Goal: Task Accomplishment & Management: Use online tool/utility

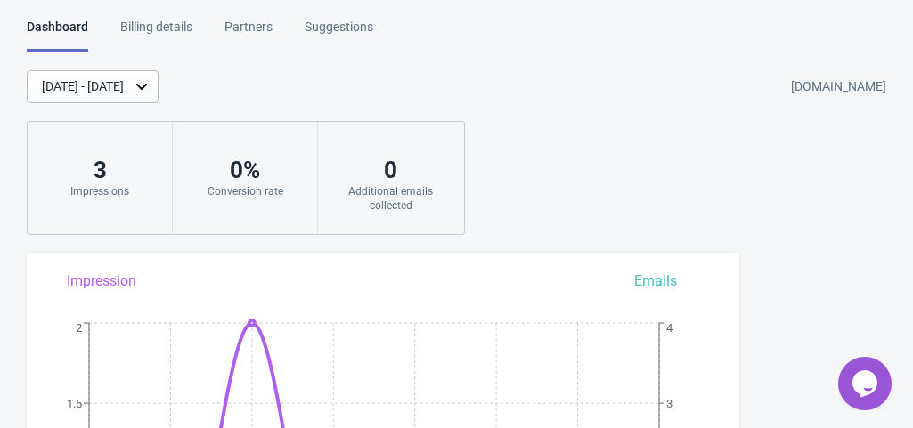
click at [542, 79] on div "[DATE] - [DATE] [DOMAIN_NAME]" at bounding box center [470, 86] width 886 height 33
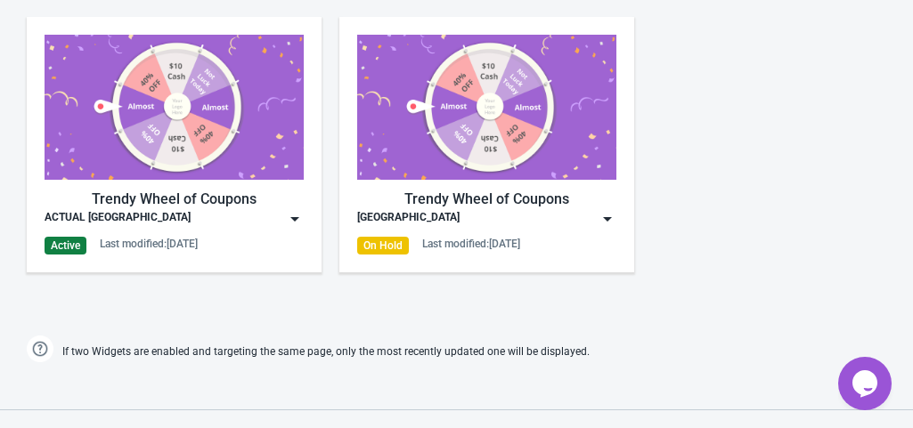
scroll to position [890, 0]
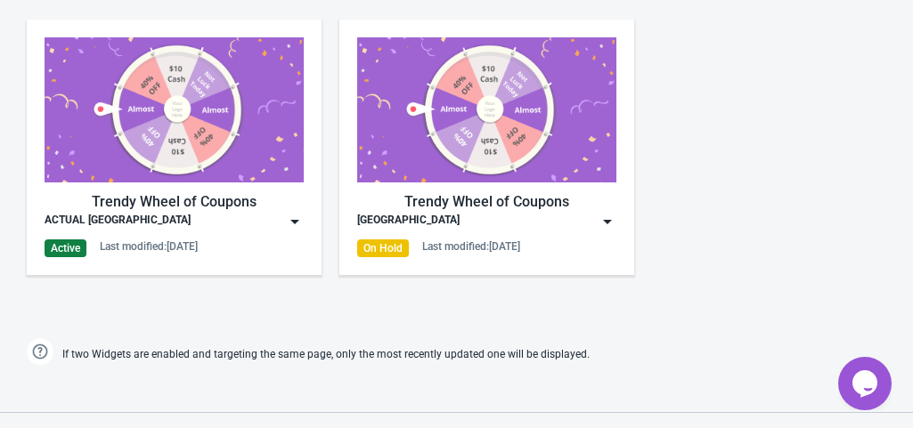
click at [206, 129] on img at bounding box center [174, 109] width 259 height 145
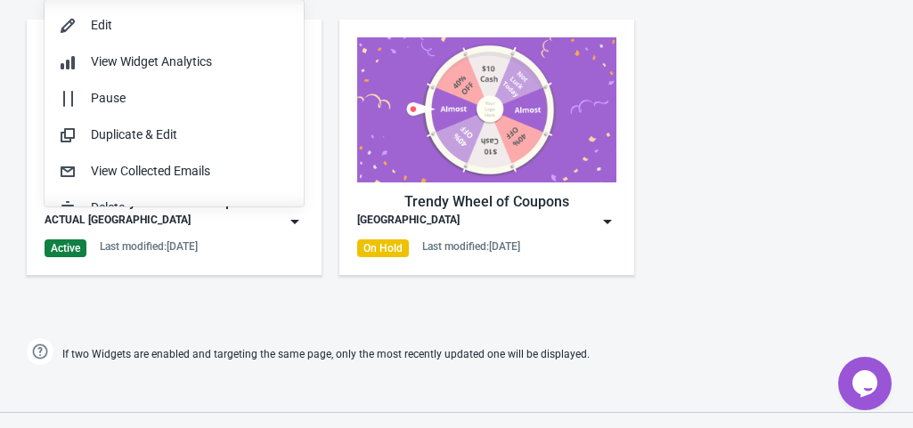
scroll to position [0, 0]
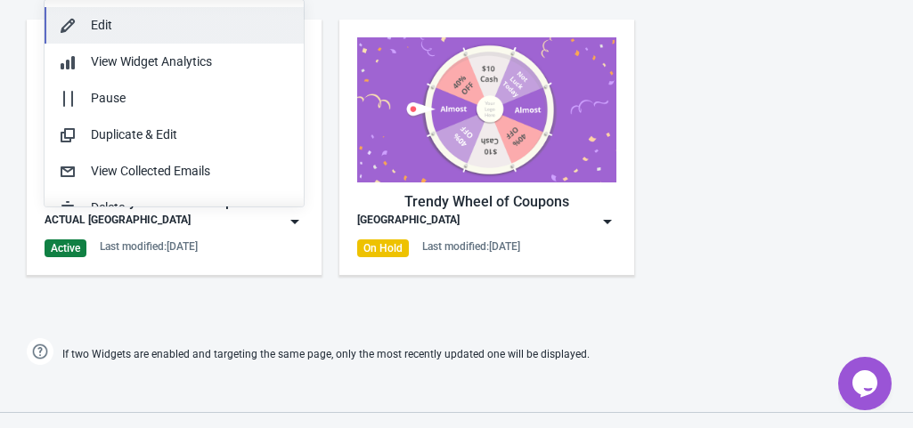
click at [216, 23] on div "Edit" at bounding box center [190, 25] width 199 height 19
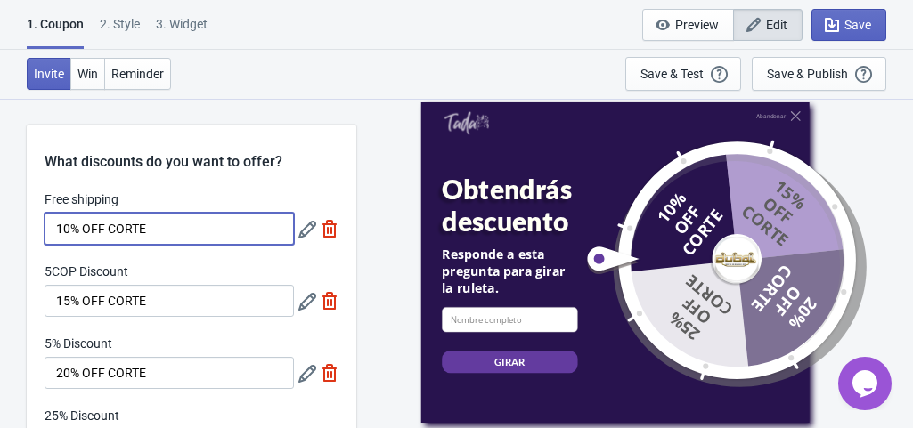
click at [162, 236] on input "10% OFF CORTE" at bounding box center [169, 229] width 249 height 32
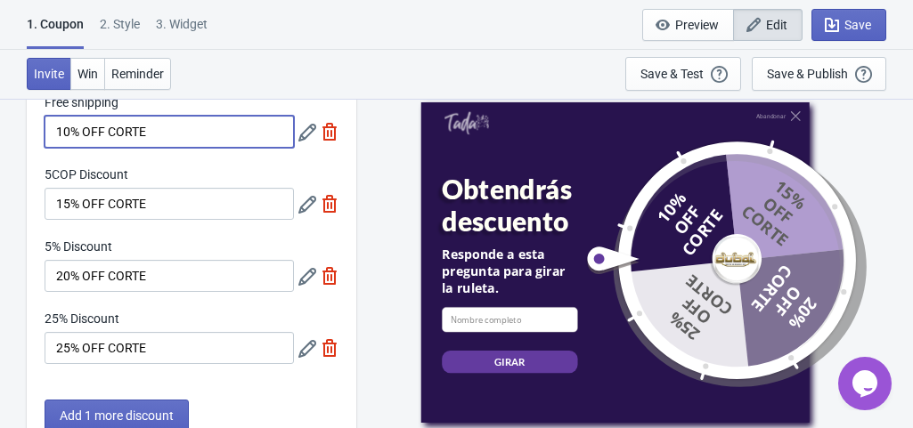
scroll to position [96, 0]
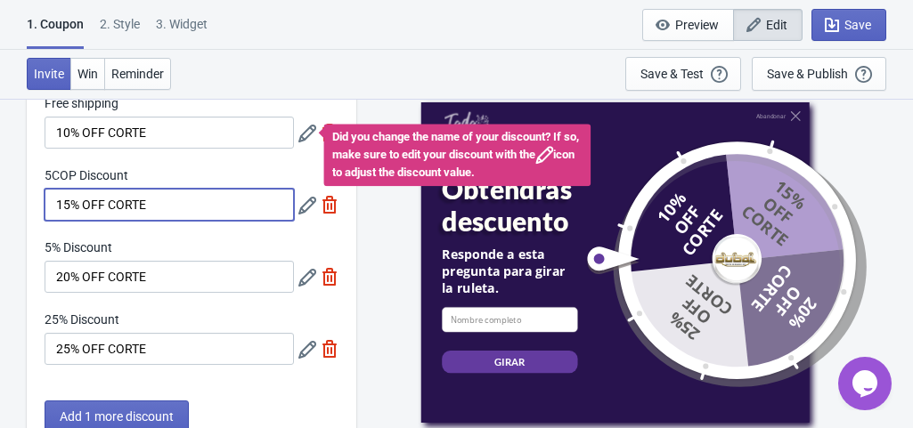
click at [171, 208] on input "15% OFF CORTE" at bounding box center [169, 205] width 249 height 32
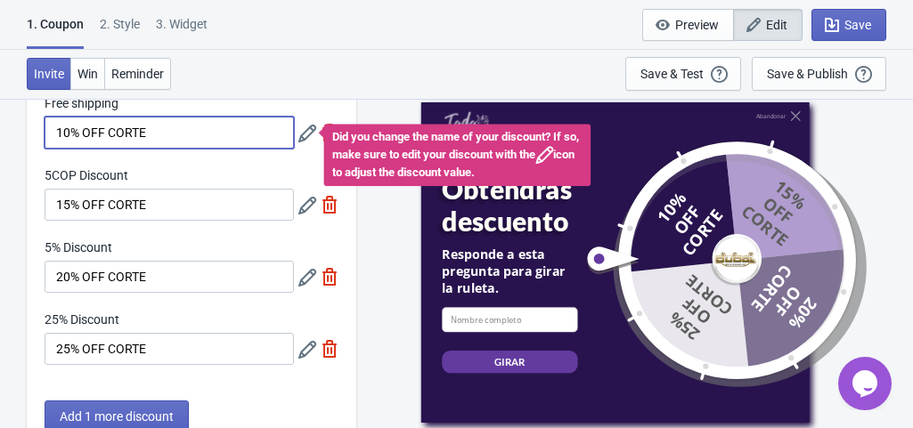
click at [155, 133] on input "10% OFF CORTE" at bounding box center [169, 133] width 249 height 32
type input "10% OFF UÑAS"
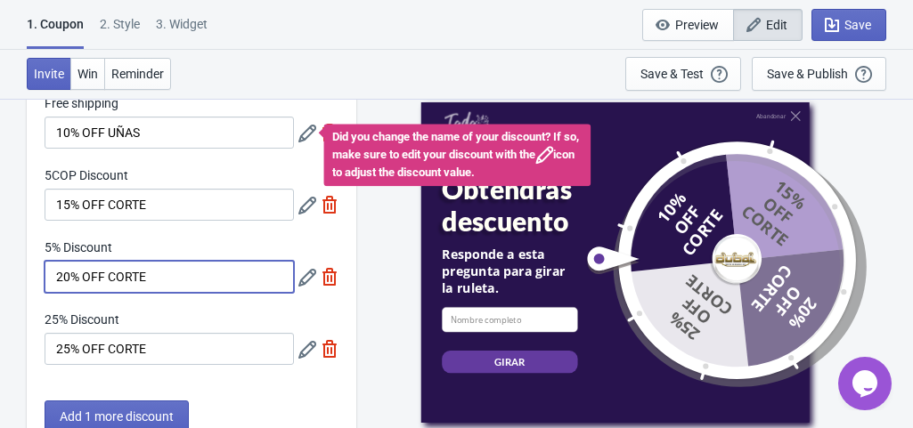
click at [69, 273] on input "20% OFF CORTE" at bounding box center [169, 277] width 249 height 32
click at [148, 276] on input "5% OFF CORTE" at bounding box center [169, 277] width 249 height 32
type input "5% OFF UÑAS"
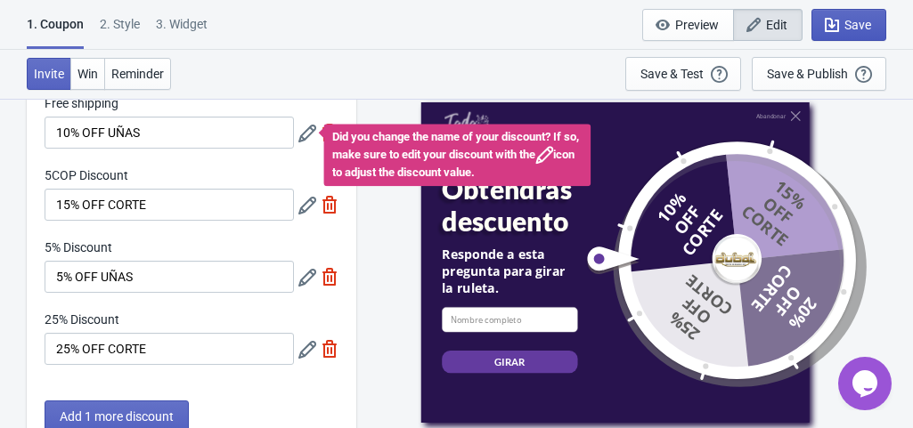
click at [840, 20] on icon "button" at bounding box center [832, 25] width 18 height 18
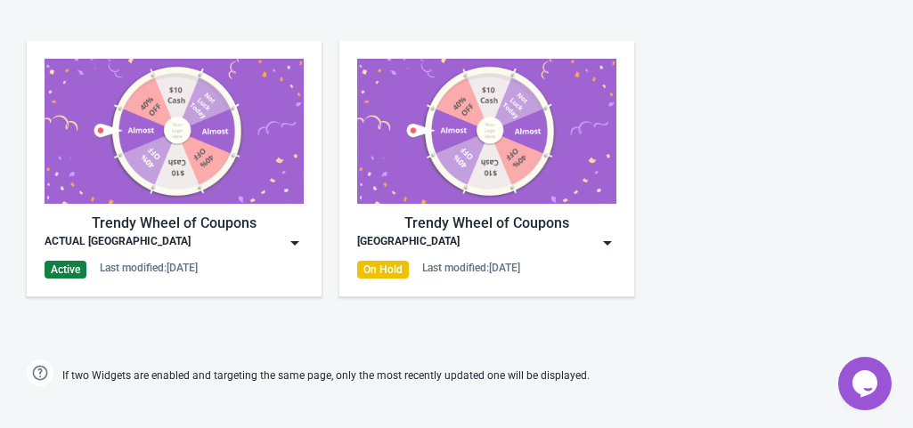
scroll to position [865, 0]
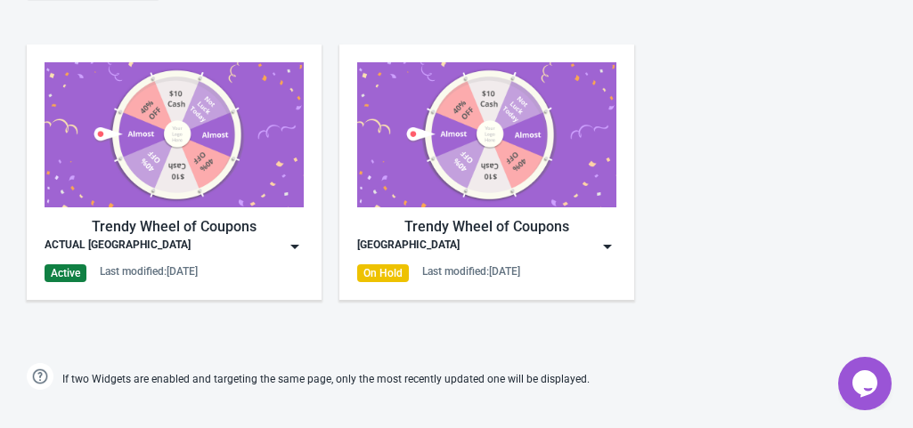
click at [291, 244] on img at bounding box center [295, 247] width 18 height 18
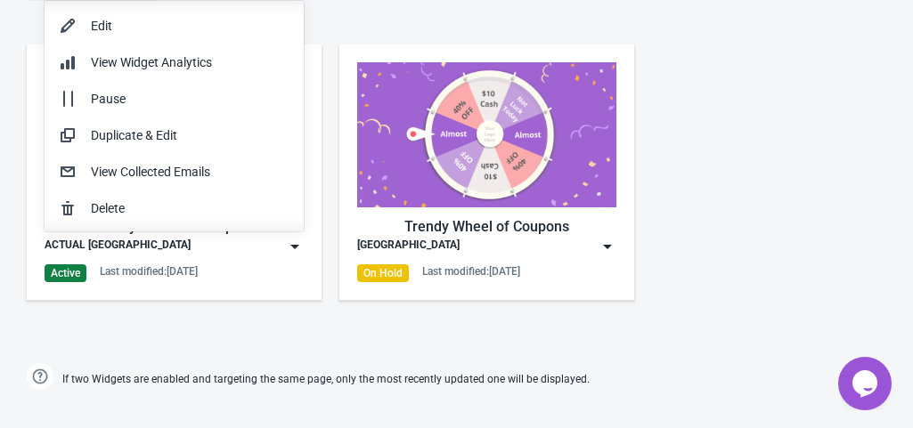
scroll to position [0, 0]
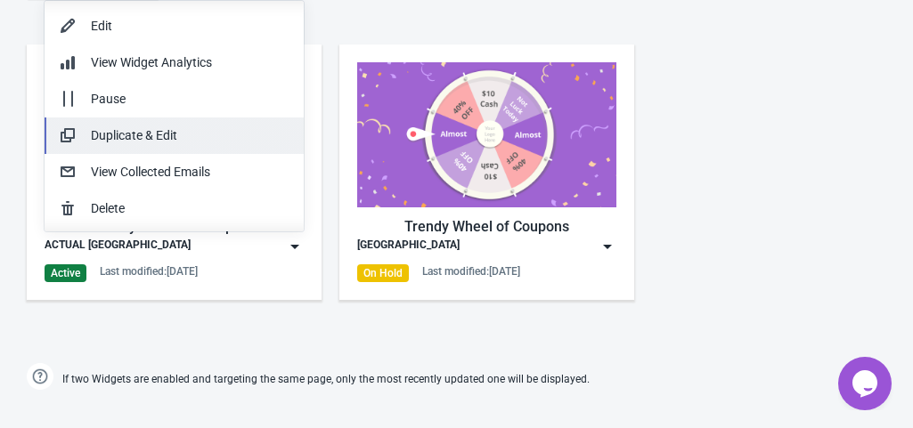
click at [188, 128] on div "Duplicate & Edit" at bounding box center [190, 135] width 199 height 19
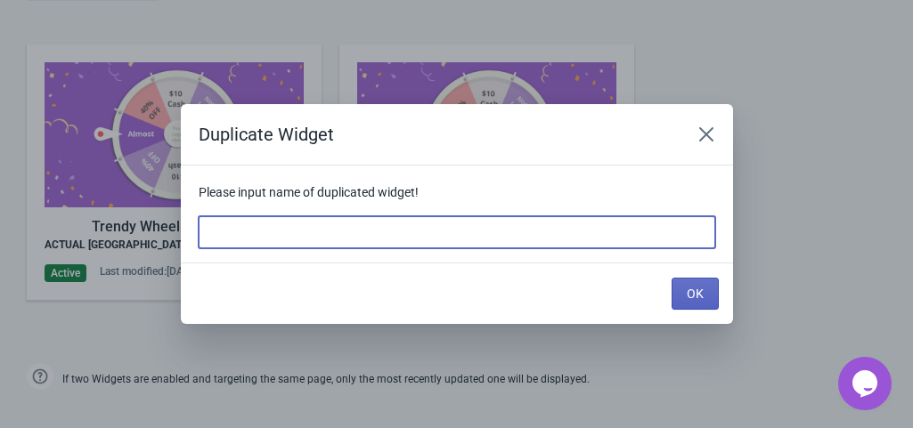
click at [239, 231] on input at bounding box center [457, 232] width 516 height 32
type input "ACTIVA SEPTIEMBRE"
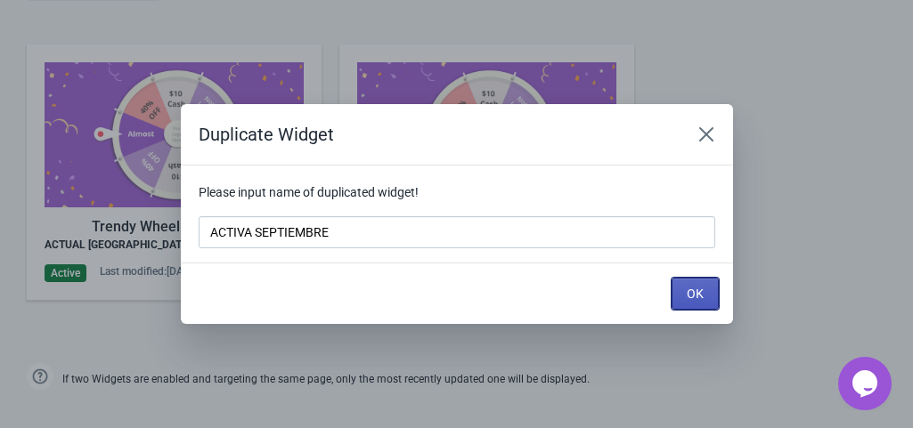
click at [692, 291] on span "OK" at bounding box center [694, 294] width 17 height 14
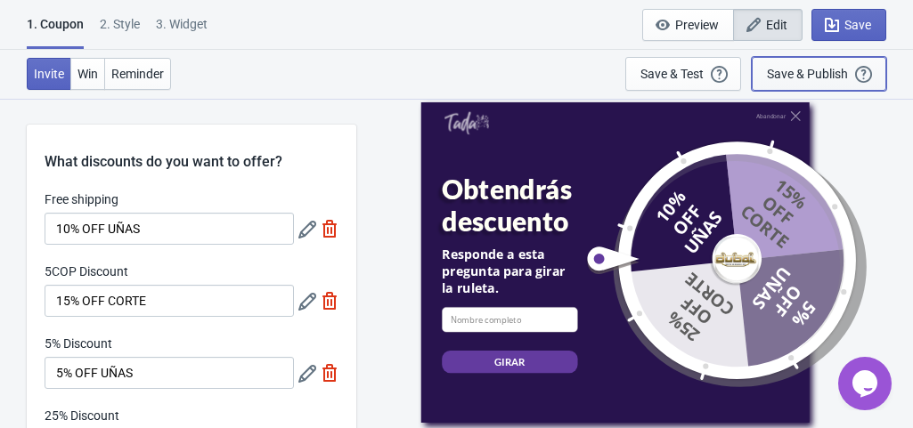
click at [785, 77] on div "Save & Publish" at bounding box center [807, 74] width 81 height 14
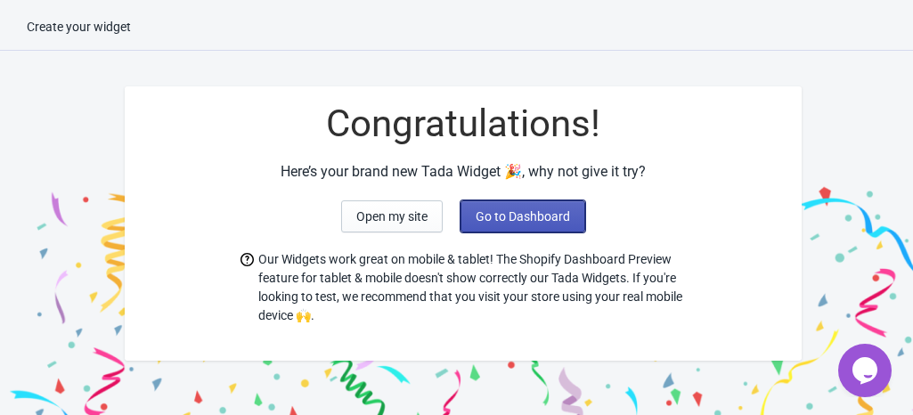
click at [573, 202] on button "Go to Dashboard" at bounding box center [522, 216] width 125 height 32
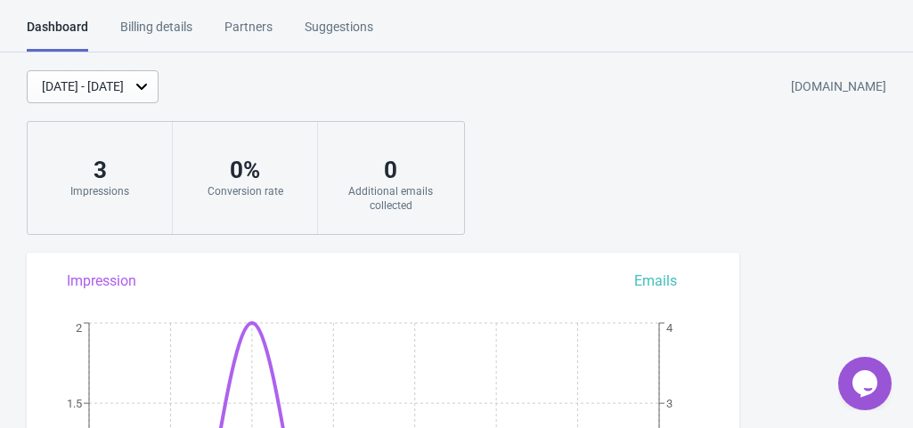
click at [545, 195] on div "[DATE] - [DATE] [DOMAIN_NAME] 3 Impressions 0 % Conversion rate 0 Additional em…" at bounding box center [456, 152] width 913 height 165
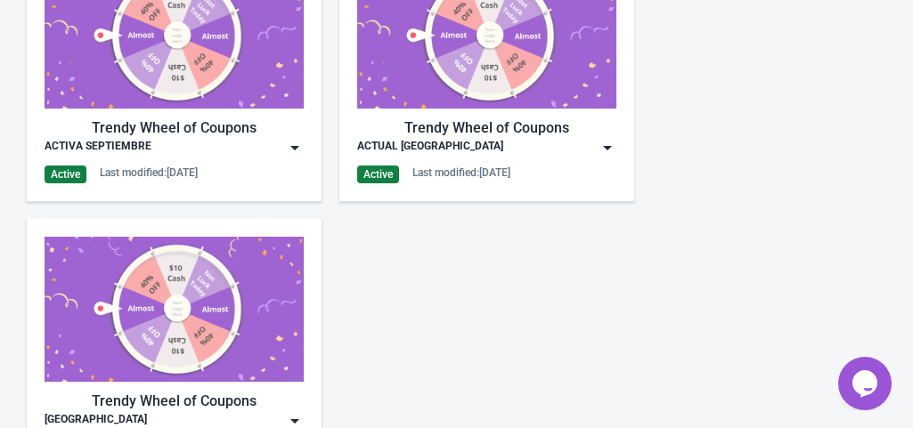
scroll to position [997, 0]
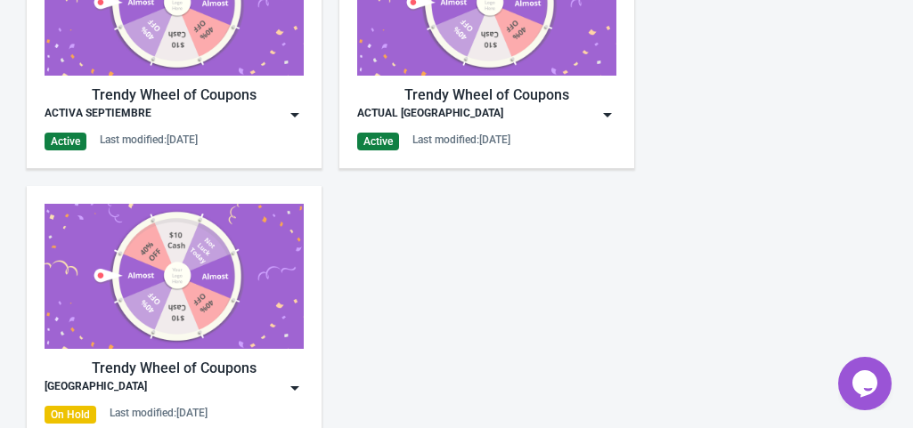
click at [610, 109] on img at bounding box center [607, 115] width 18 height 18
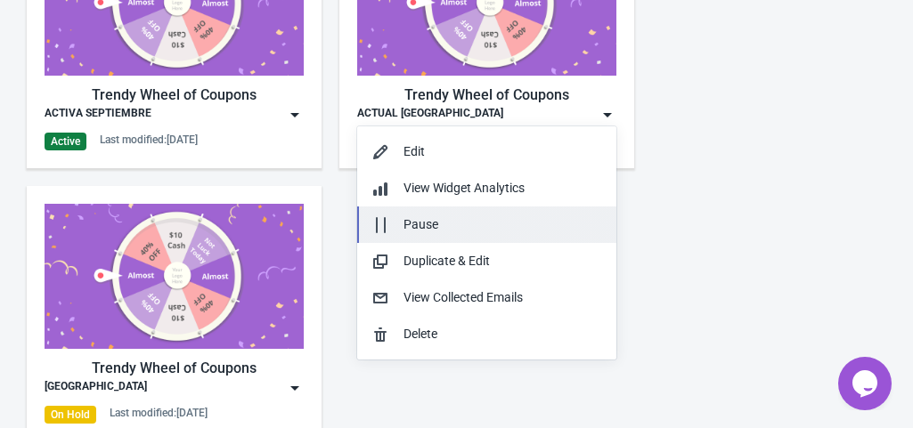
click at [494, 223] on div "Pause" at bounding box center [502, 224] width 199 height 19
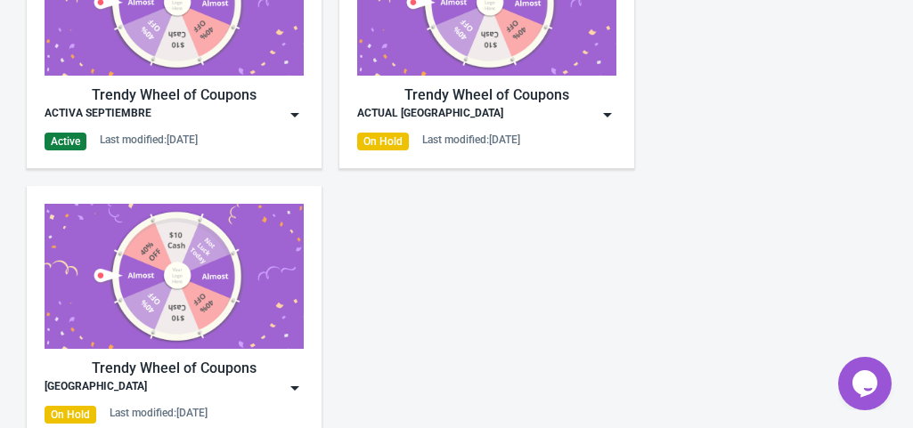
click at [296, 127] on div "Trendy Wheel of Coupons ACTIVA SEPTIEMBRE Active Last modified: [DATE]" at bounding box center [174, 41] width 259 height 220
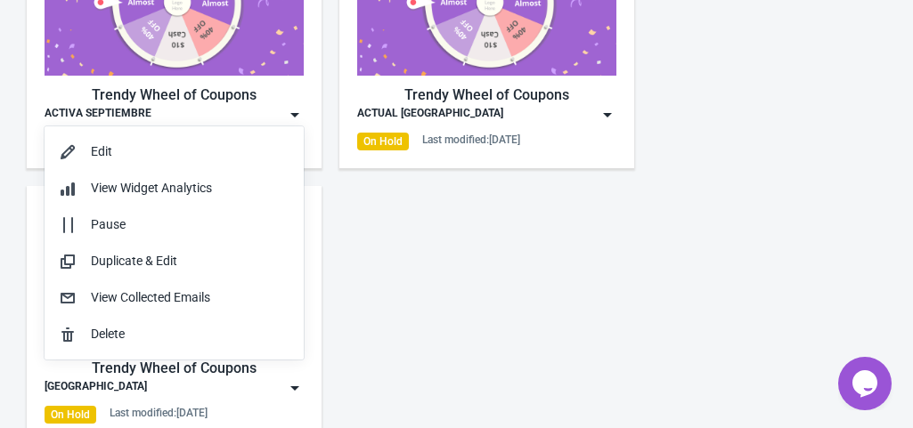
click at [352, 233] on div "Trendy Wheel of Coupons ACTIVA SEPTIEMBRE Active Last modified: [DATE] Trendy W…" at bounding box center [456, 168] width 913 height 547
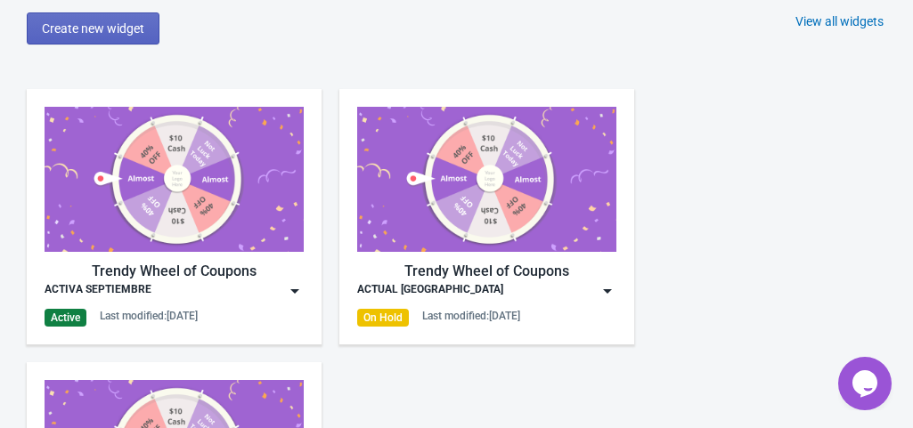
scroll to position [748, 0]
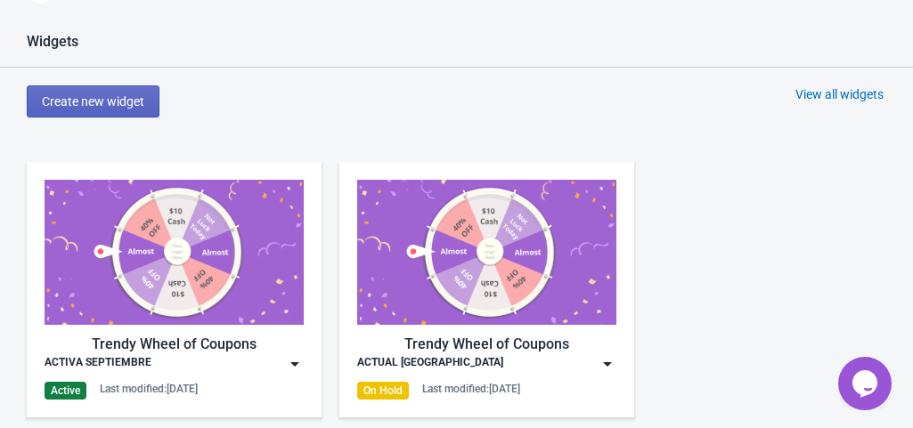
click at [274, 326] on div "Trendy Wheel of Coupons ACTIVA SEPTIEMBRE Active Last modified: [DATE]" at bounding box center [174, 290] width 259 height 220
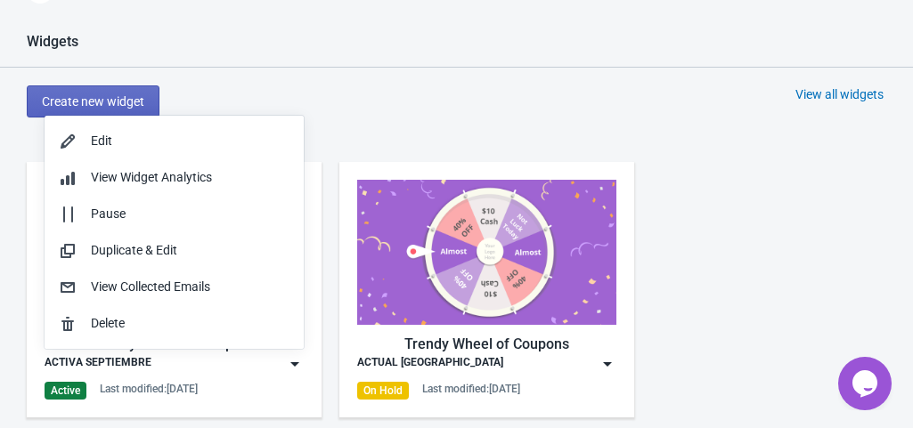
click at [401, 63] on div "Widgets" at bounding box center [456, 50] width 913 height 35
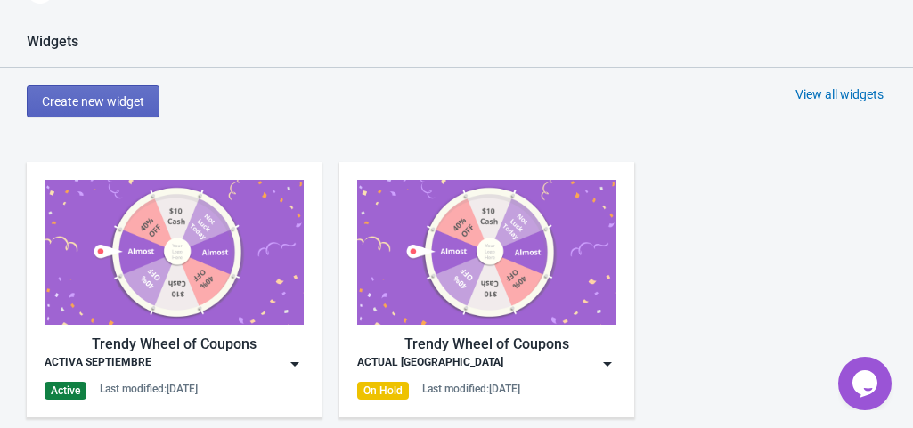
click at [168, 278] on img at bounding box center [174, 252] width 259 height 145
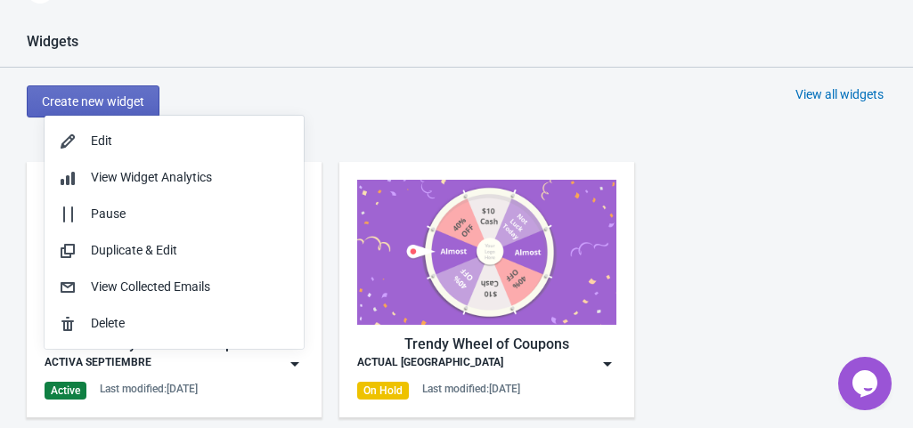
click at [148, 375] on div "Trendy Wheel of Coupons ACTIVA SEPTIEMBRE Active Last modified: [DATE]" at bounding box center [174, 290] width 259 height 220
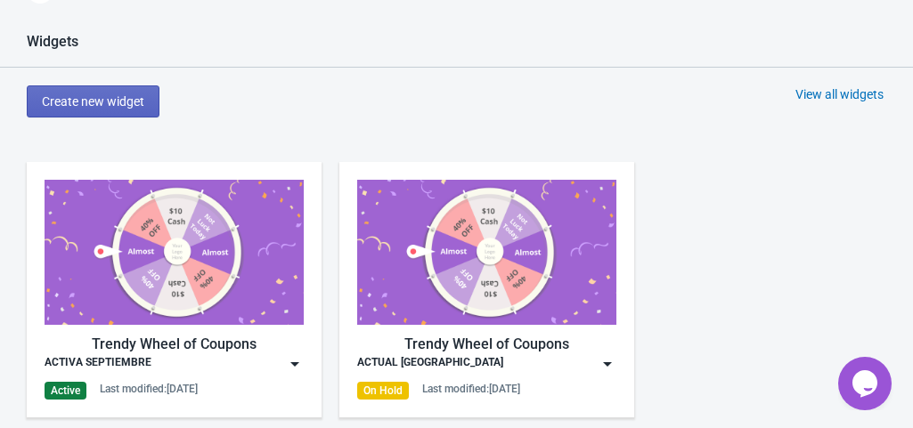
click at [148, 375] on div "Trendy Wheel of Coupons ACTIVA SEPTIEMBRE Active Last modified: [DATE]" at bounding box center [174, 290] width 259 height 220
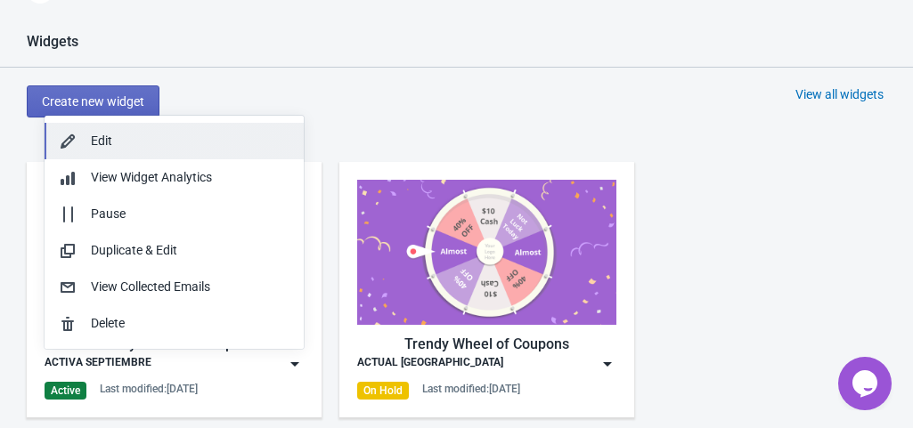
click at [223, 131] on button "Edit" at bounding box center [174, 141] width 259 height 37
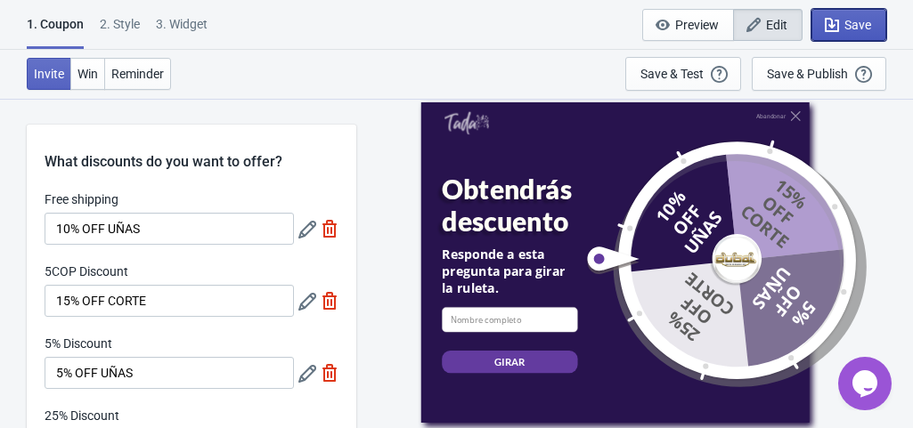
click at [826, 18] on icon "button" at bounding box center [831, 25] width 14 height 14
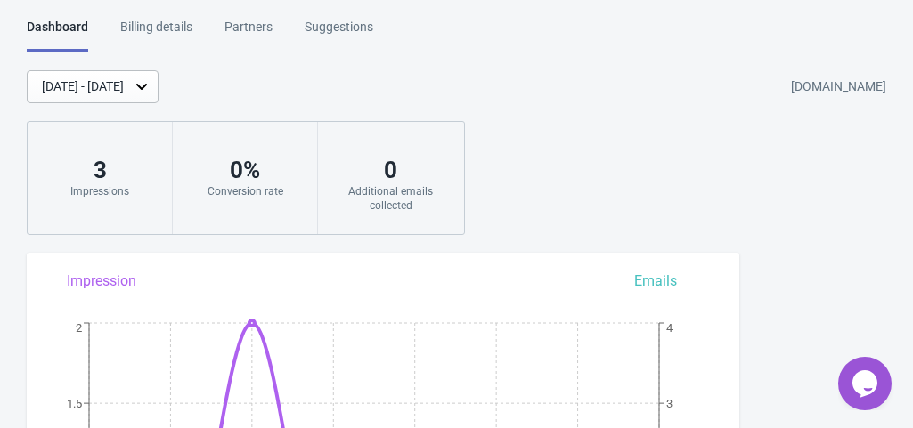
click at [649, 132] on div "[DATE] - [DATE] [DOMAIN_NAME] 3 Impressions 0 % Conversion rate 0 Additional em…" at bounding box center [456, 152] width 913 height 165
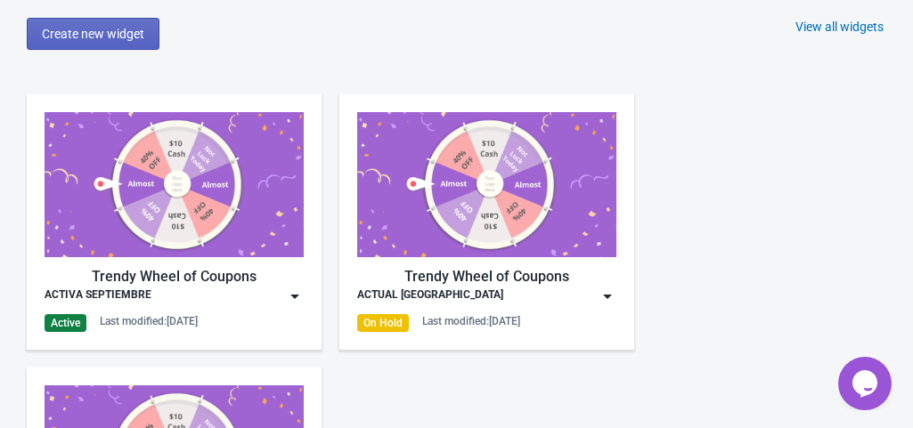
scroll to position [792, 0]
